Goal: Book appointment/travel/reservation

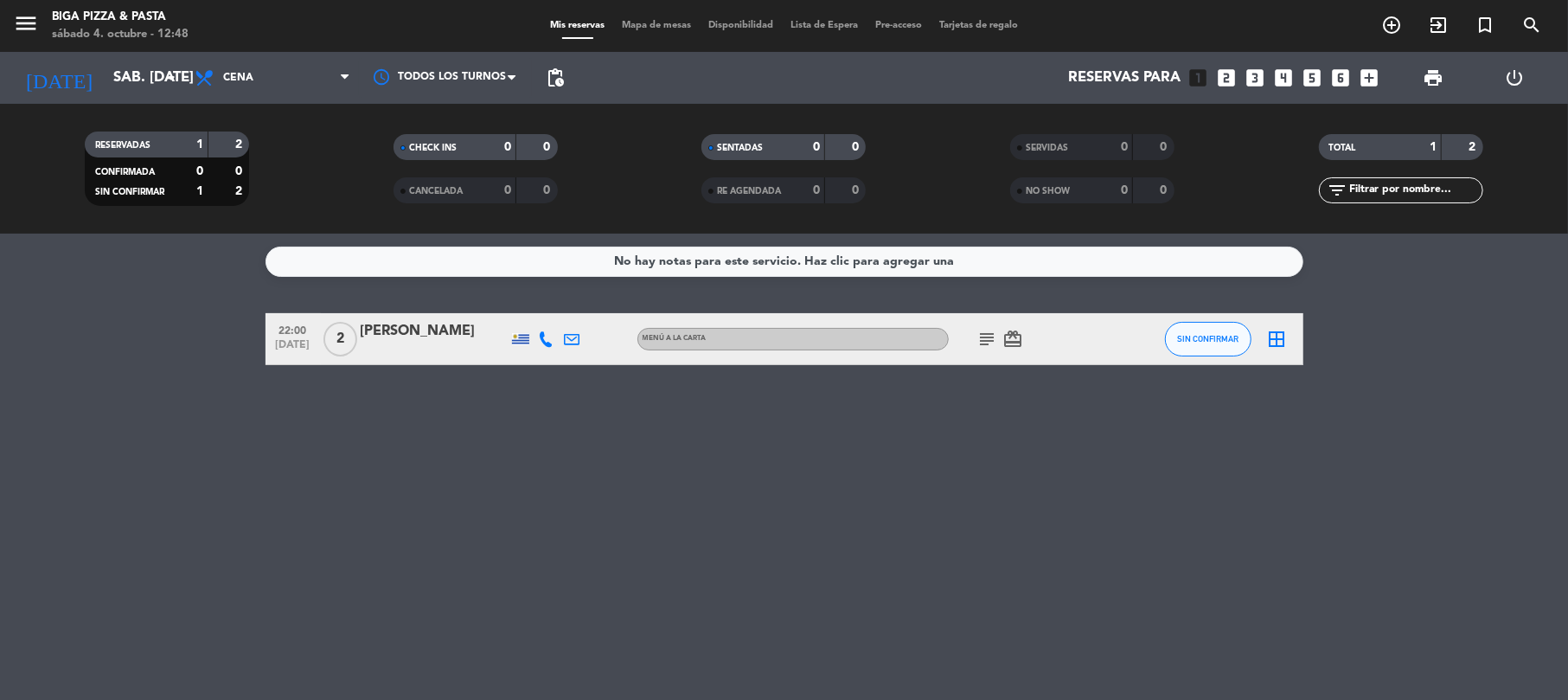
click at [1339, 77] on icon "looks_6" at bounding box center [1340, 78] width 23 height 23
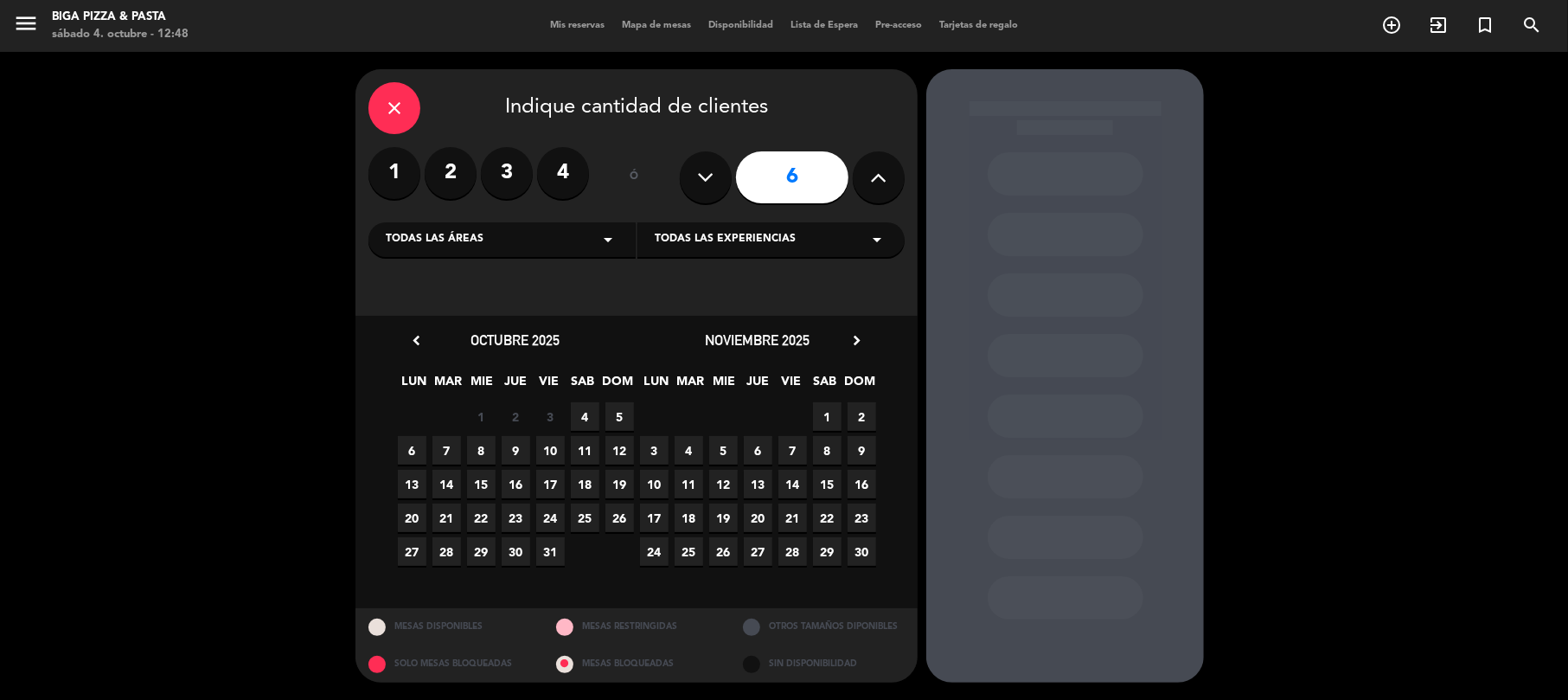
click at [583, 412] on span "4" at bounding box center [584, 416] width 28 height 28
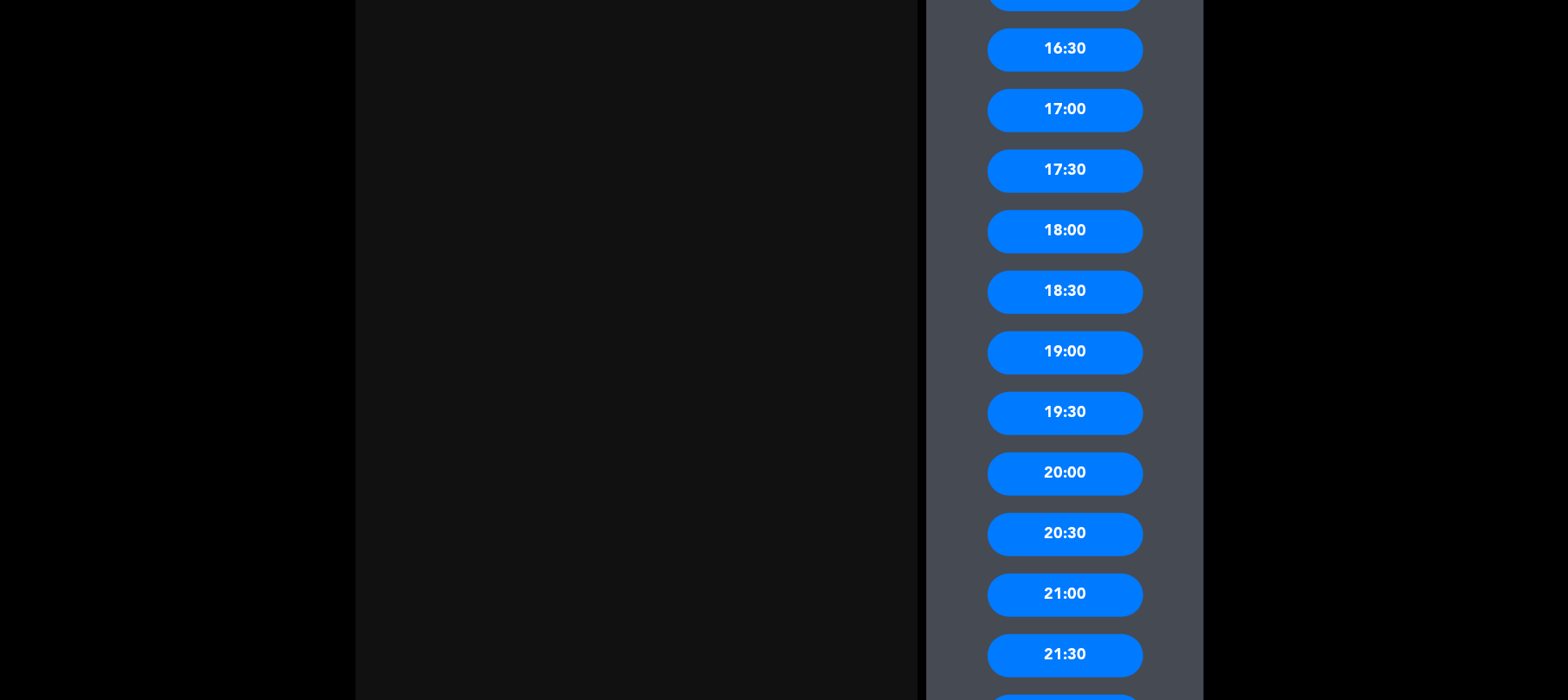
scroll to position [692, 0]
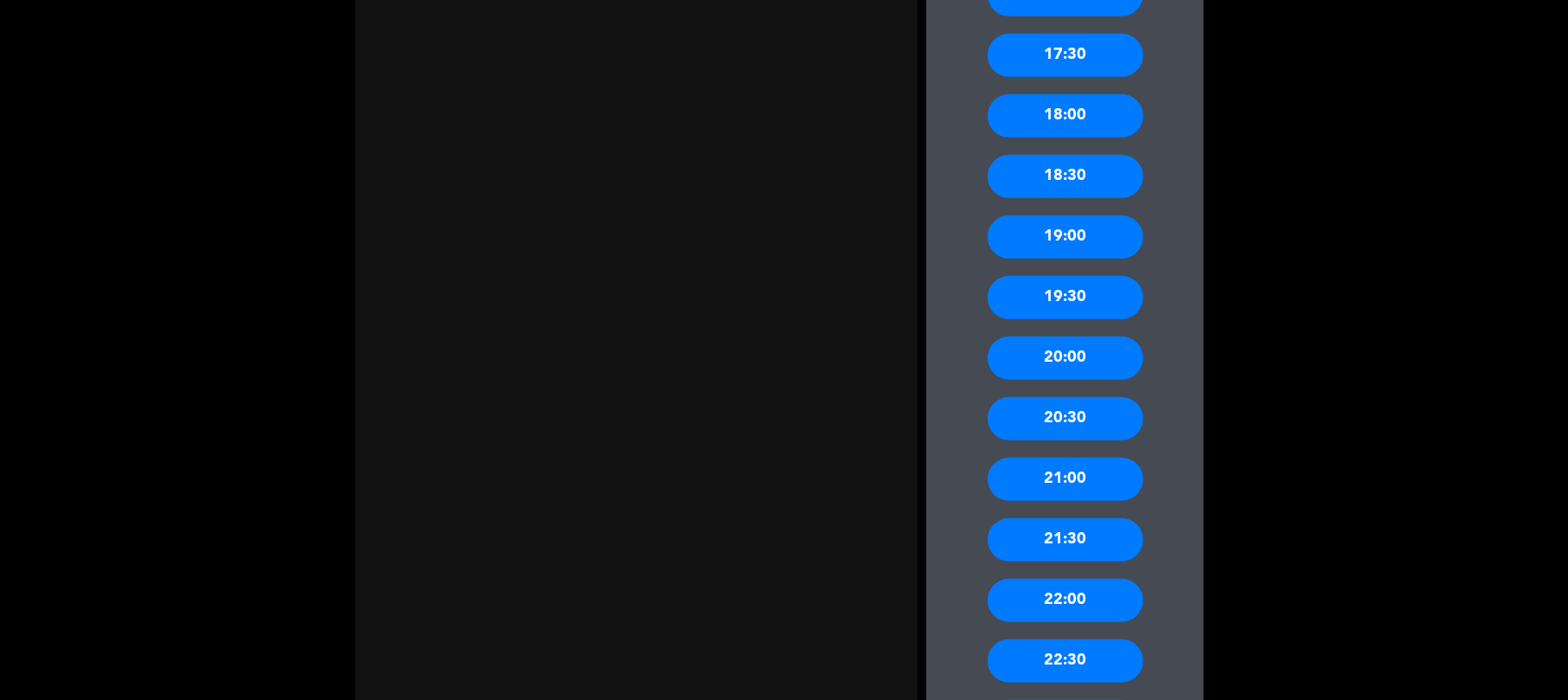
click at [1097, 536] on div "21:30" at bounding box center [1064, 539] width 156 height 43
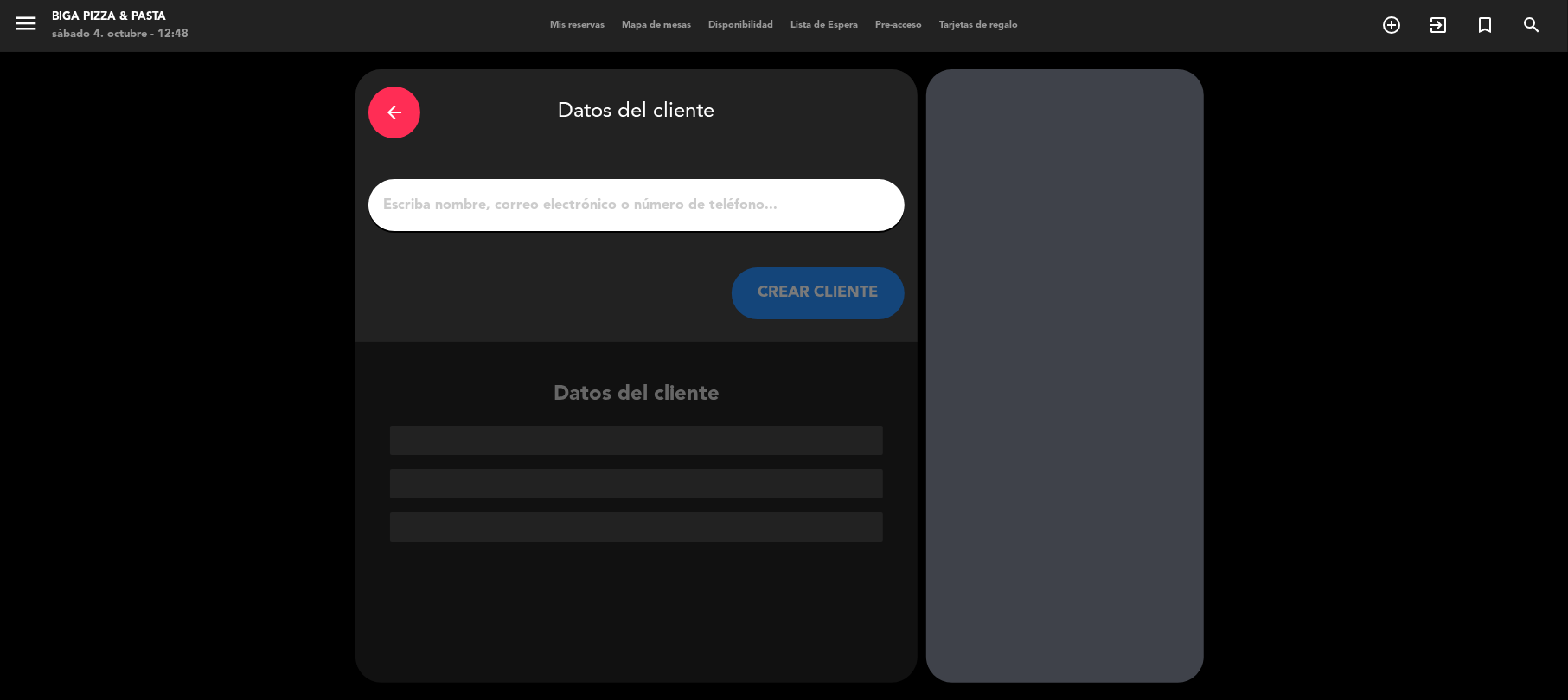
scroll to position [0, 0]
drag, startPoint x: 577, startPoint y: 204, endPoint x: 590, endPoint y: 197, distance: 14.8
click at [578, 205] on input "1" at bounding box center [636, 205] width 510 height 25
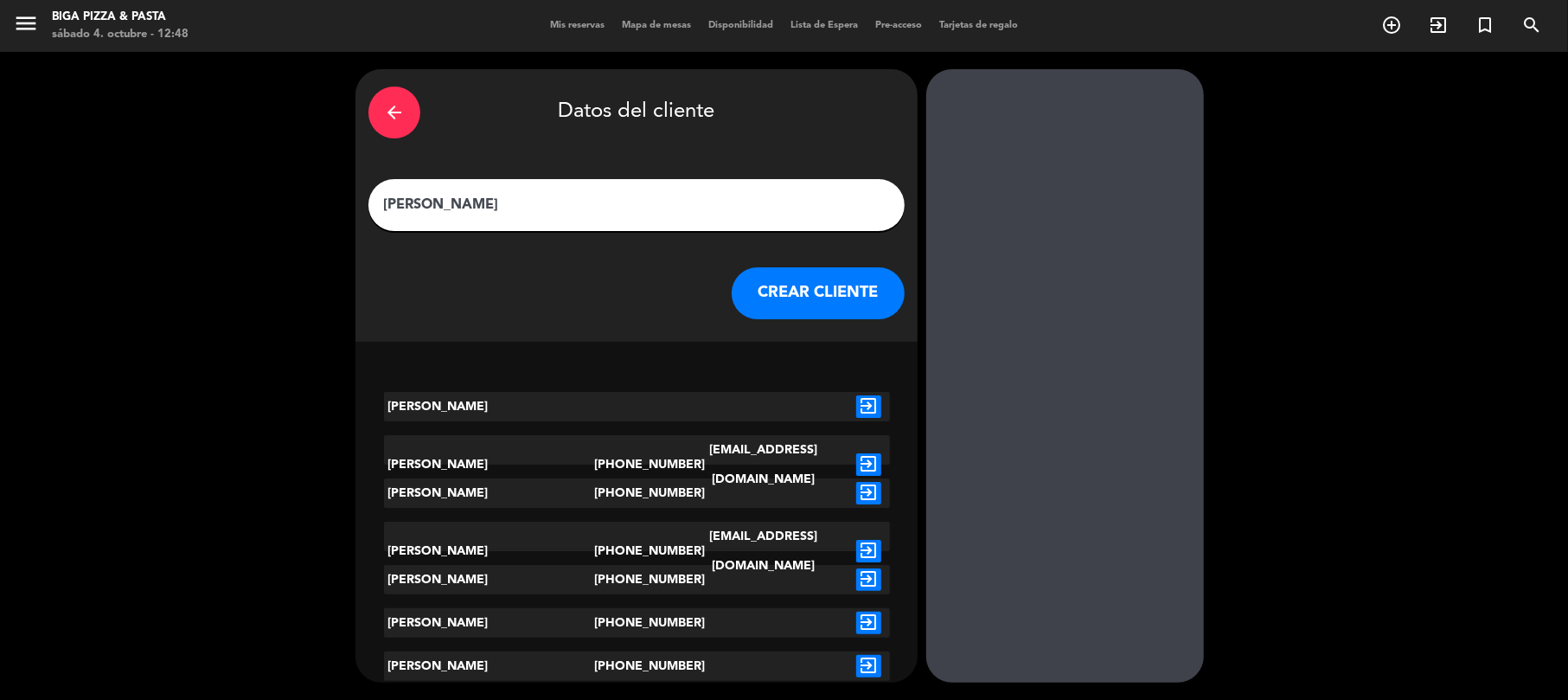
type input "[PERSON_NAME]"
click at [796, 302] on button "CREAR CLIENTE" at bounding box center [817, 293] width 173 height 52
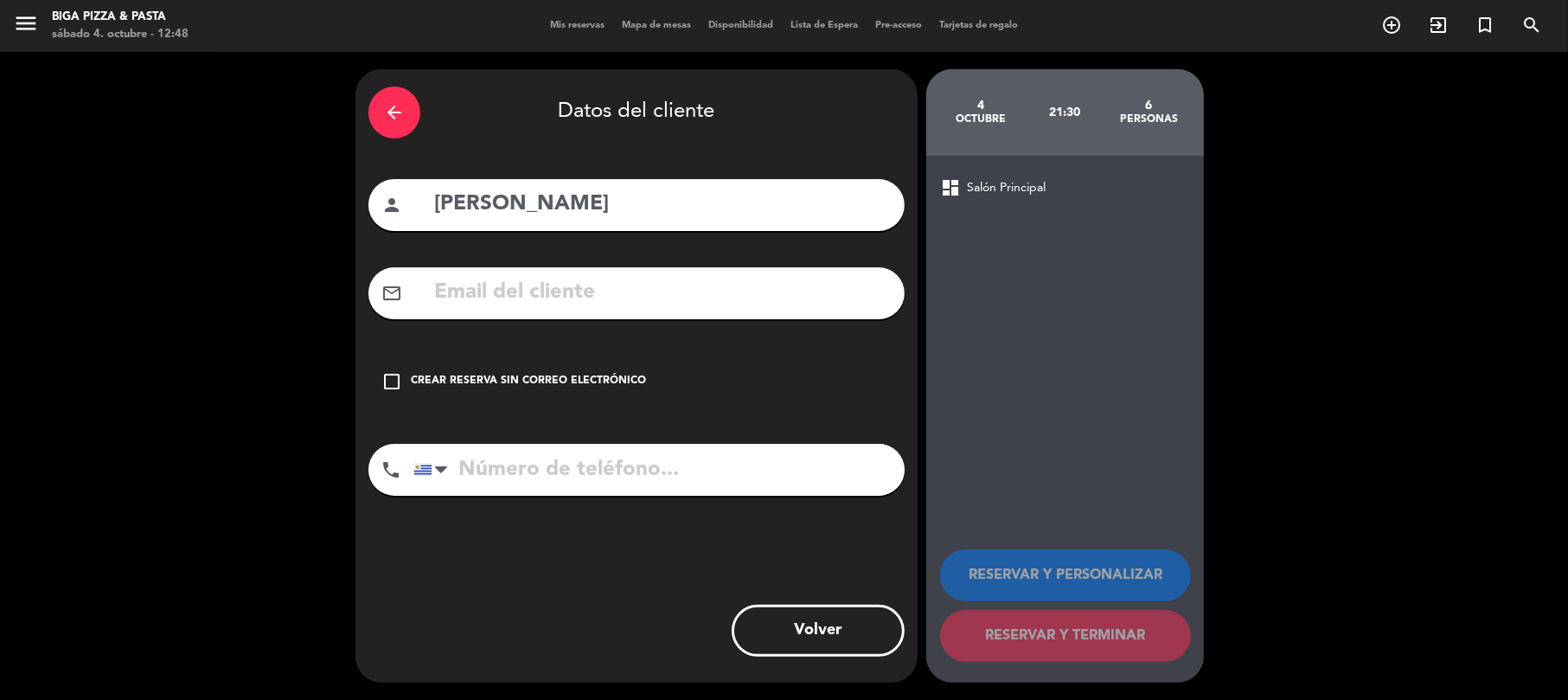
click at [393, 381] on icon "check_box_outline_blank" at bounding box center [392, 382] width 21 height 21
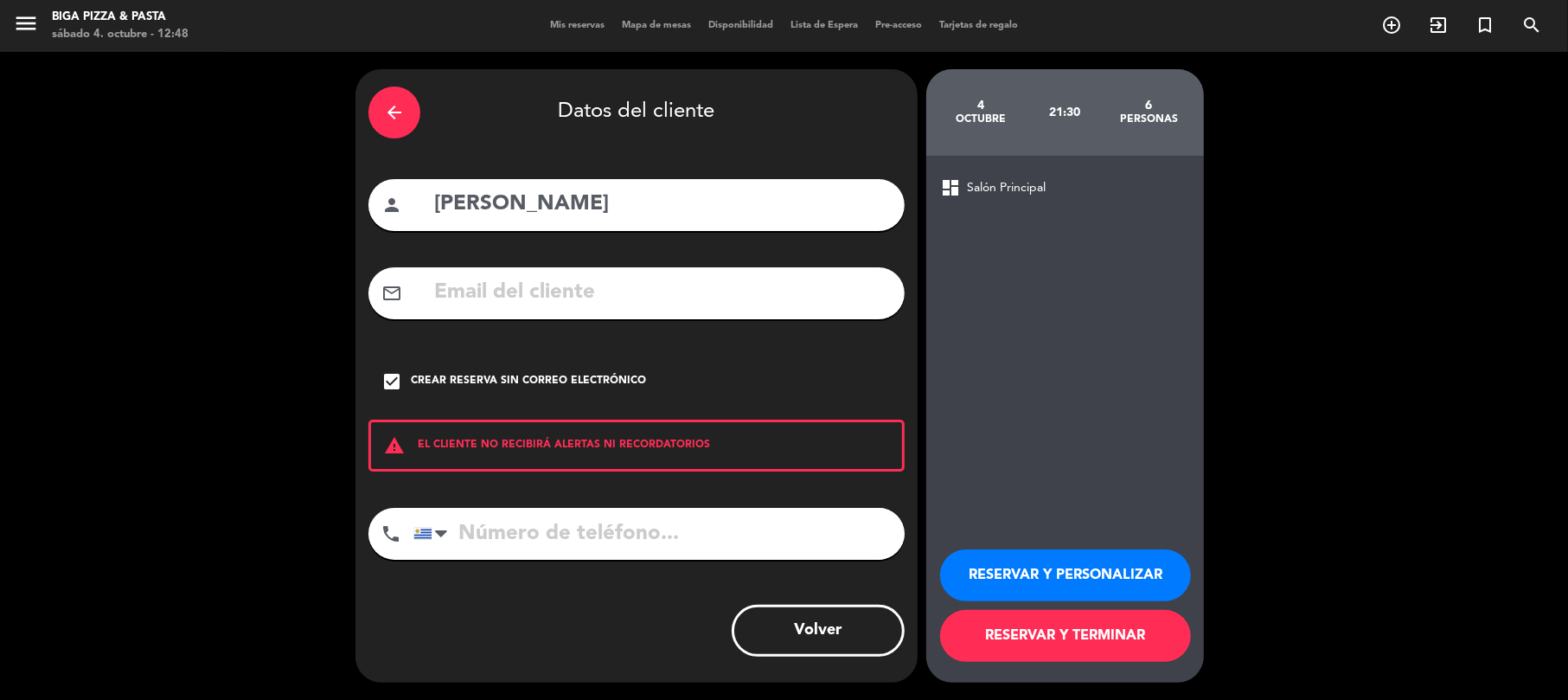
drag, startPoint x: 544, startPoint y: 527, endPoint x: 606, endPoint y: 445, distance: 102.8
click at [541, 523] on input "tel" at bounding box center [658, 533] width 491 height 52
type input "099620644"
click at [1025, 642] on button "RESERVAR Y TERMINAR" at bounding box center [1064, 636] width 250 height 52
